Goal: Task Accomplishment & Management: Manage account settings

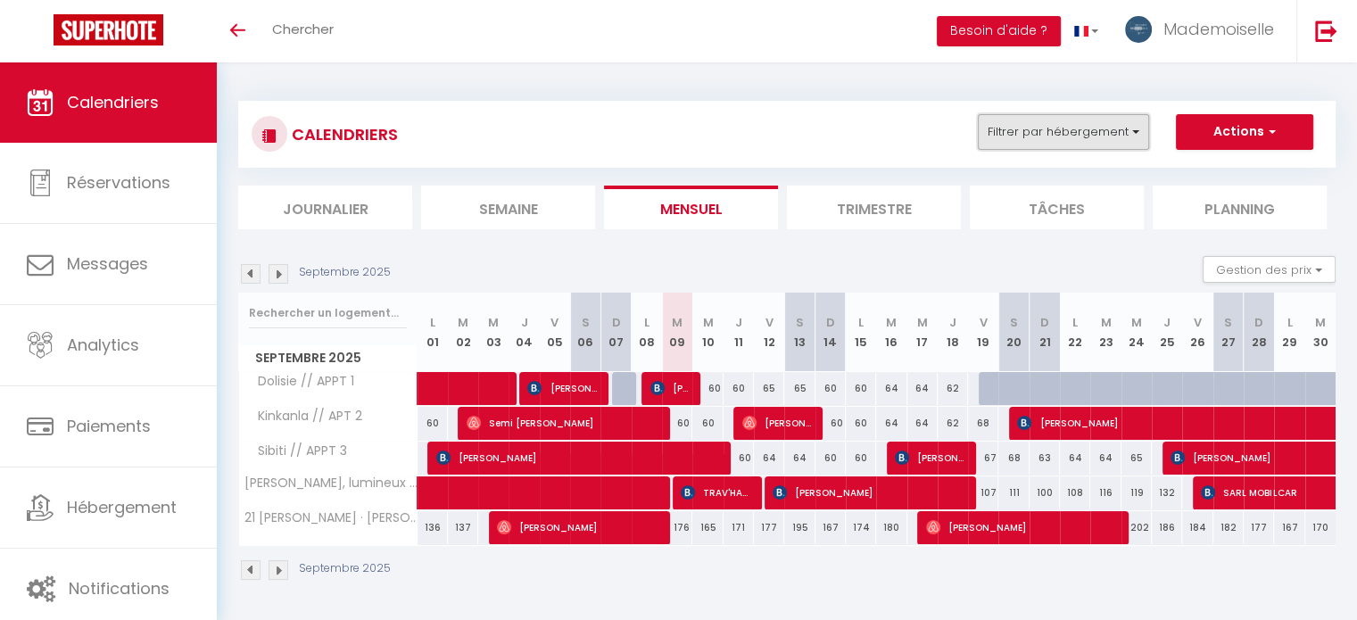
click at [1100, 140] on button "Filtrer par hébergement" at bounding box center [1063, 132] width 171 height 36
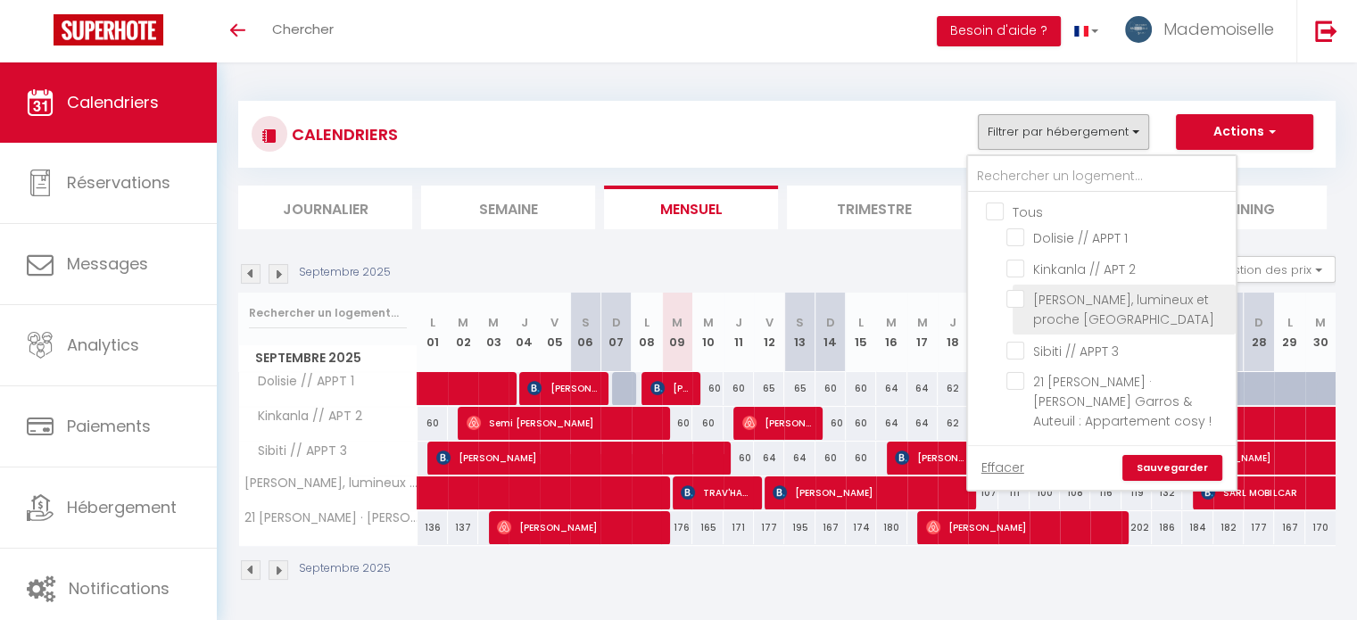
click at [1015, 297] on input "[PERSON_NAME], lumineux et proche [GEOGRAPHIC_DATA]" at bounding box center [1117, 299] width 223 height 18
checkbox input "true"
checkbox input "false"
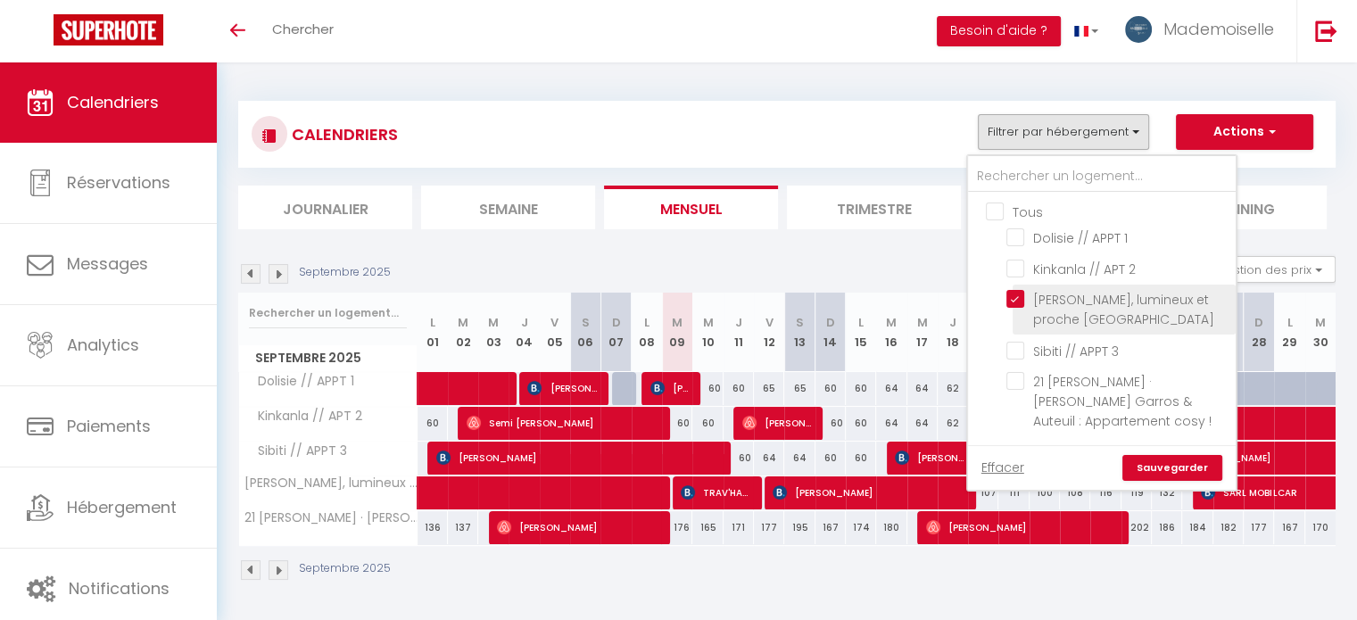
checkbox input "false"
click at [1175, 455] on link "Sauvegarder" at bounding box center [1172, 468] width 100 height 27
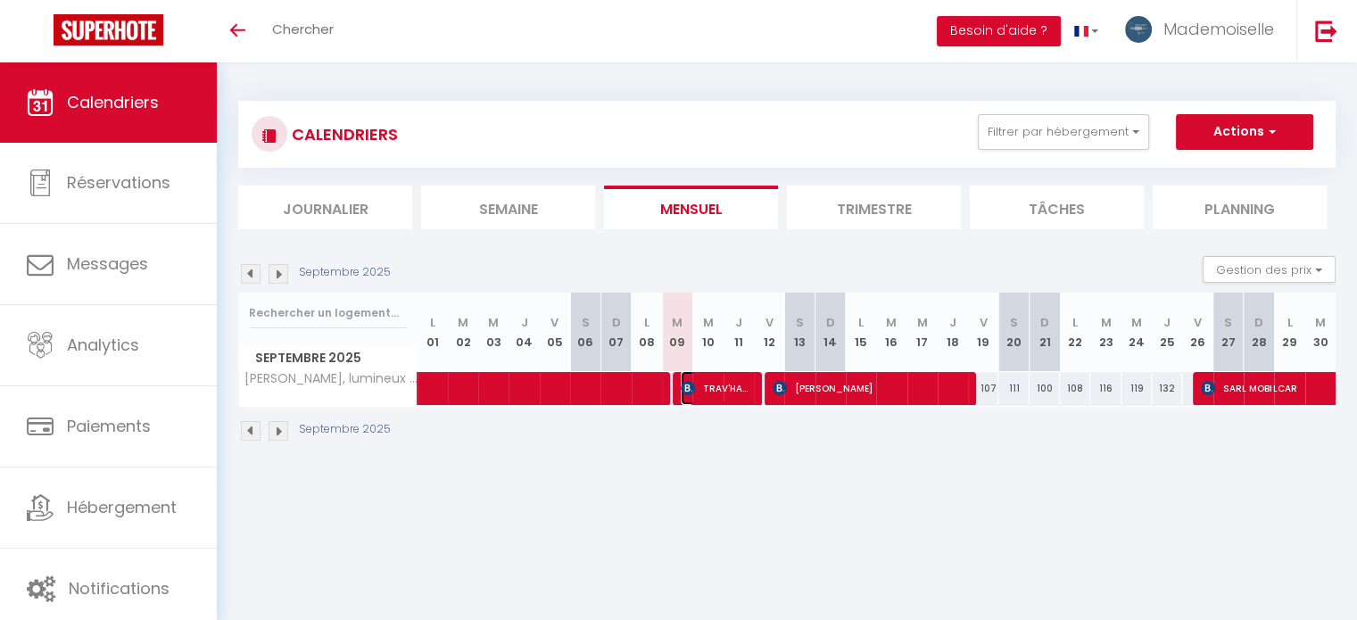
click at [712, 385] on span "TRAV'HAUT BARRALLON" at bounding box center [716, 388] width 70 height 34
select select "OK"
select select "KO"
select select "0"
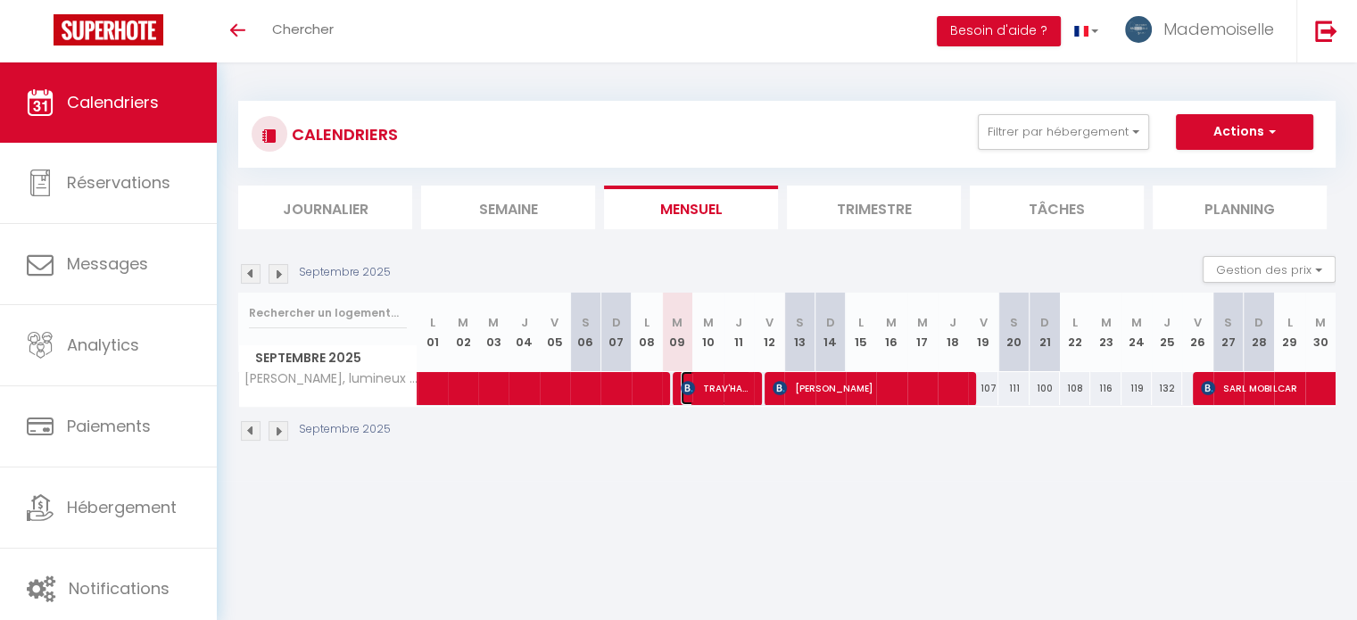
select select "1"
select select
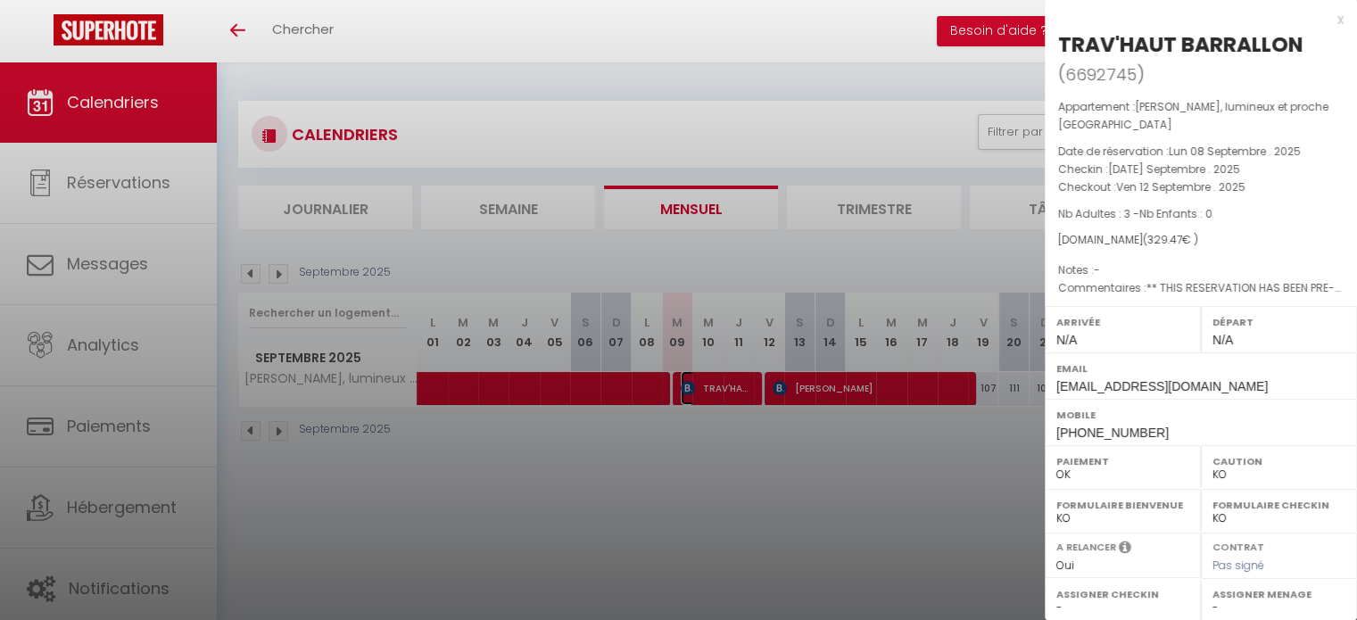
select select "26039"
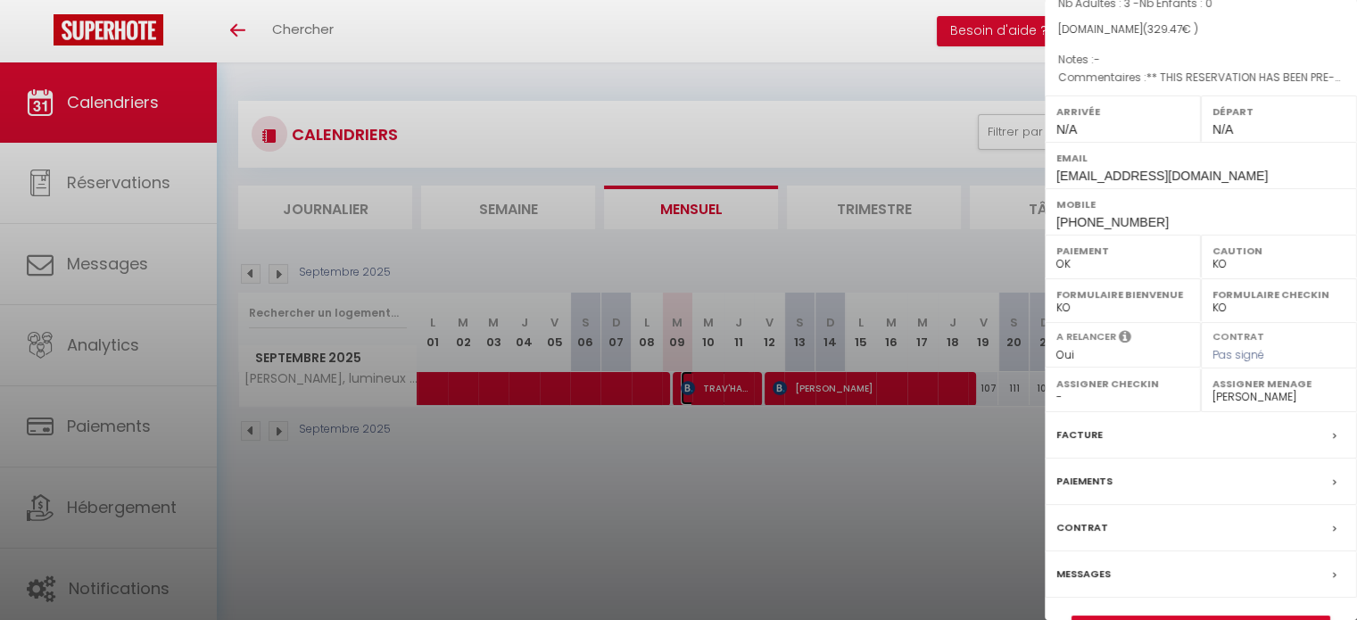
scroll to position [254, 0]
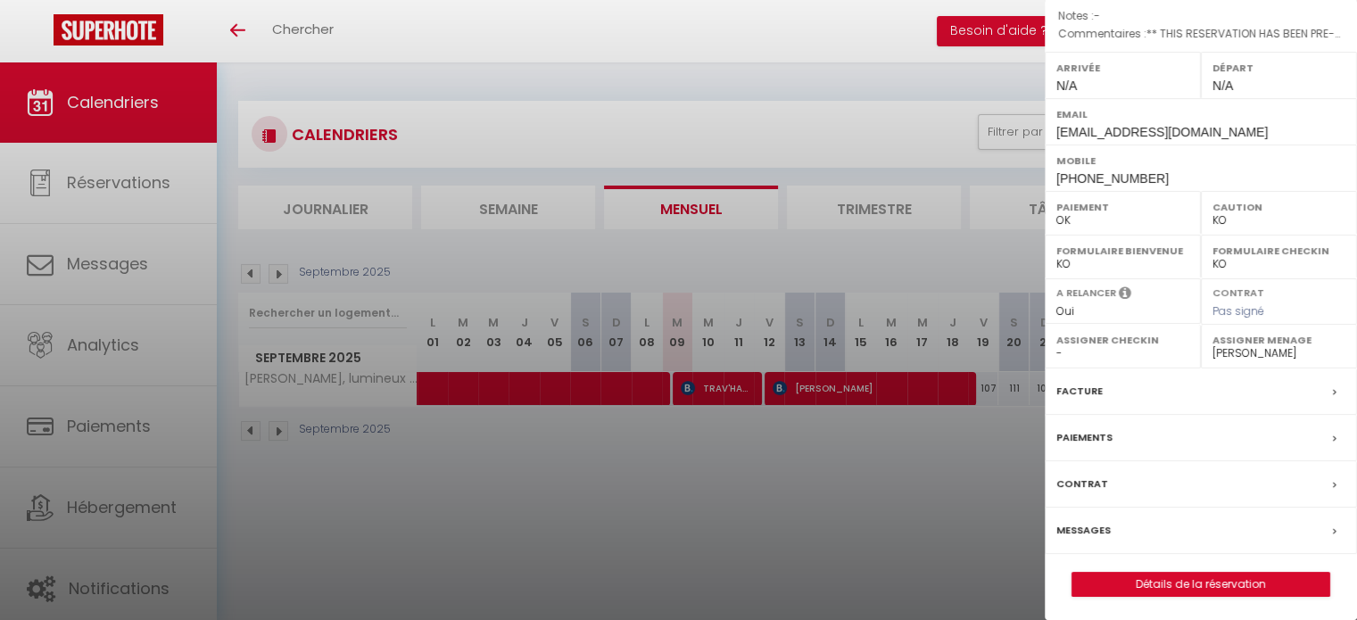
click at [1110, 524] on div "Messages" at bounding box center [1201, 531] width 312 height 46
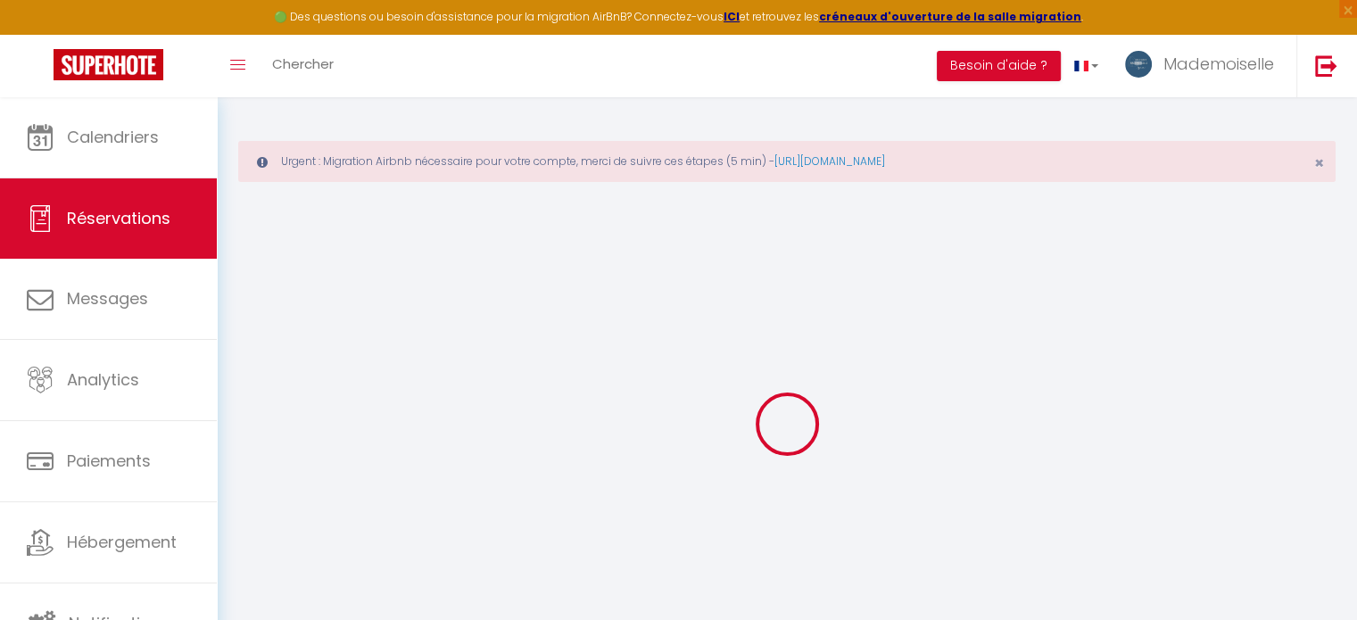
select select
checkbox input "false"
select select
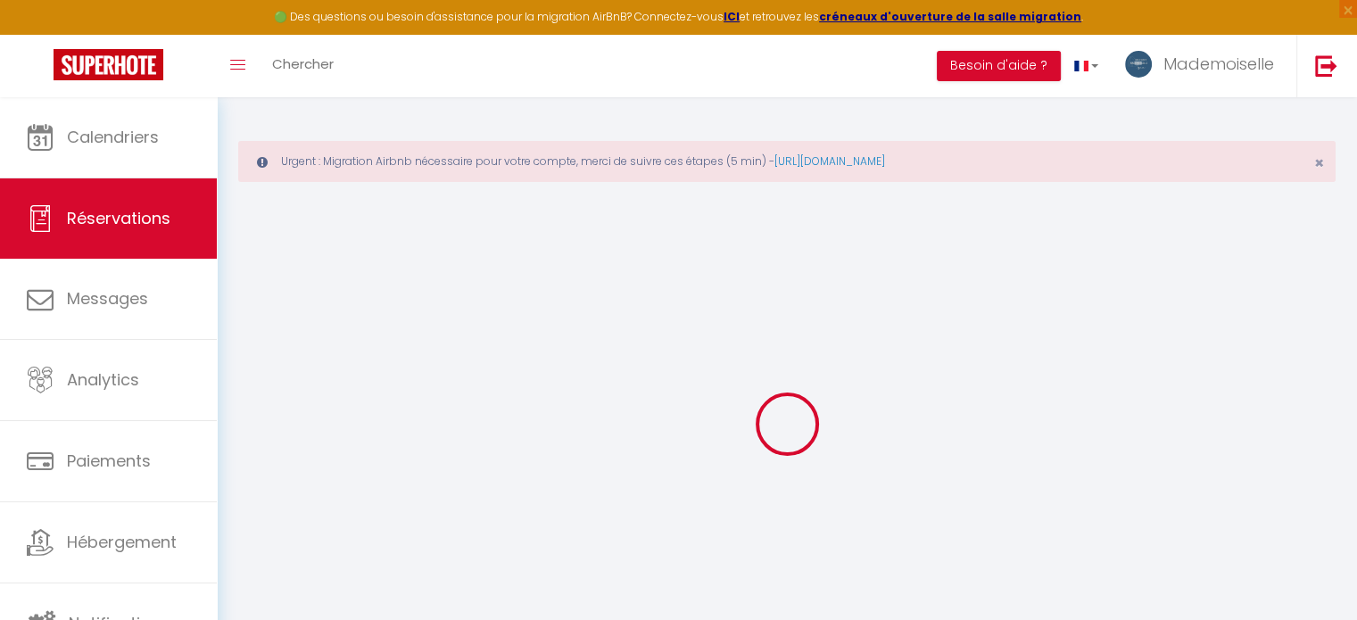
checkbox input "false"
type textarea "** THIS RESERVATION HAS BEEN PRE-PAID ** Je voyage pour affaires et il est poss…"
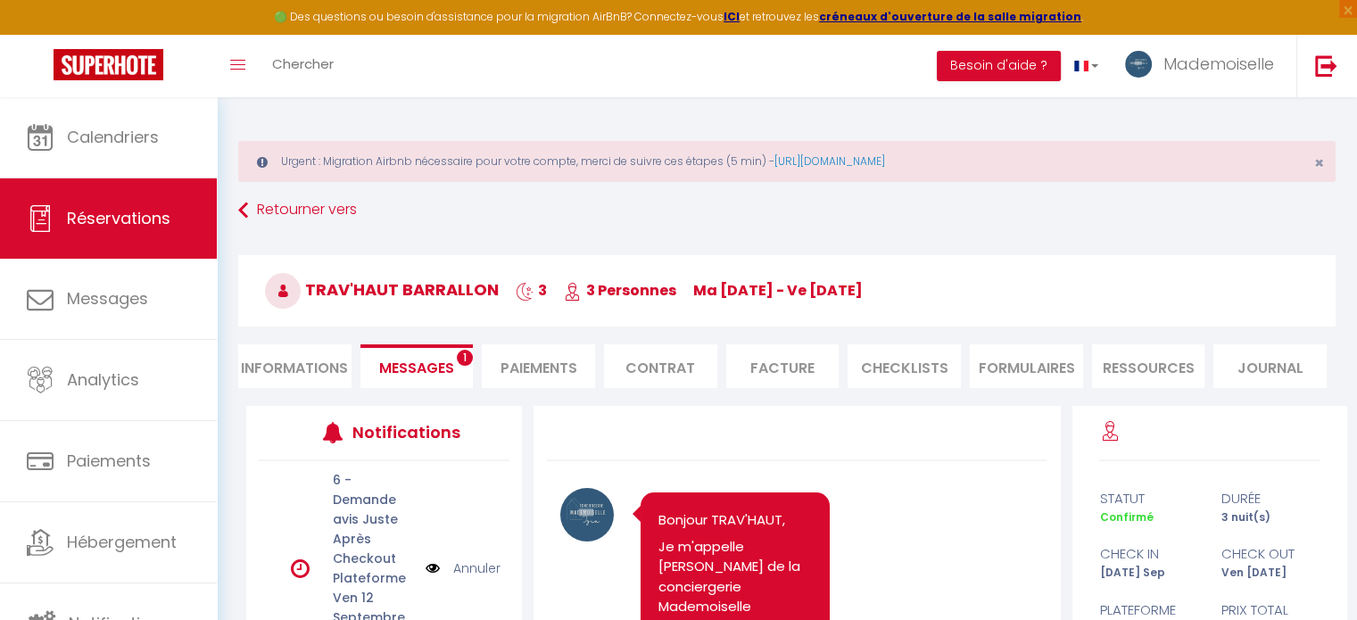
scroll to position [4119, 0]
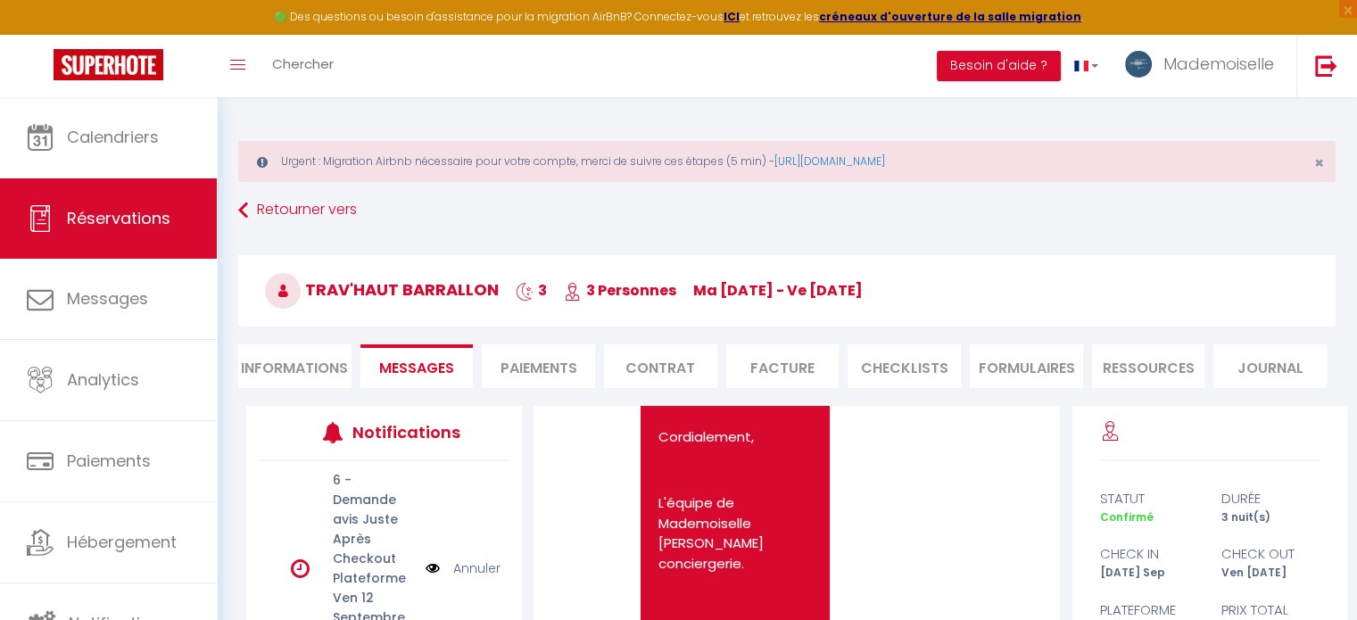
click at [424, 364] on span "Messages" at bounding box center [416, 368] width 75 height 21
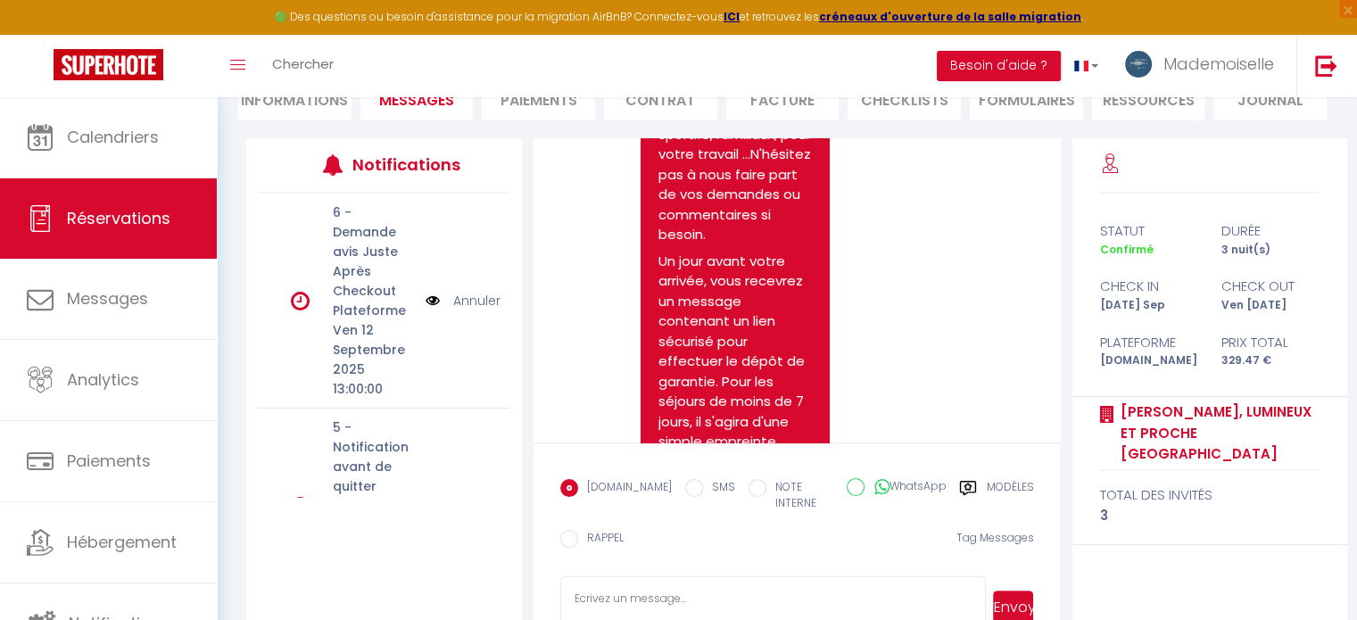
scroll to position [460, 0]
